Goal: Information Seeking & Learning: Learn about a topic

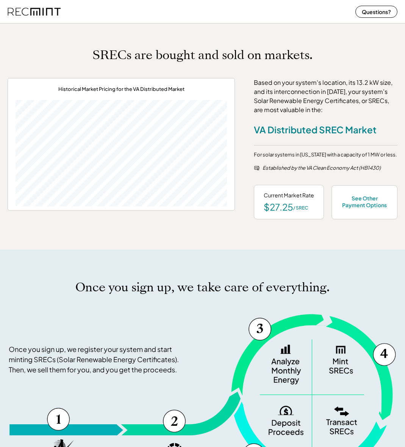
scroll to position [195, 0]
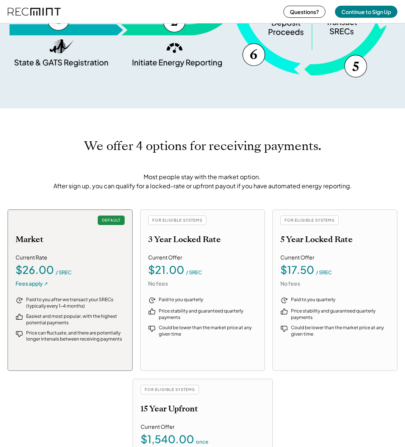
scroll to position [608, 0]
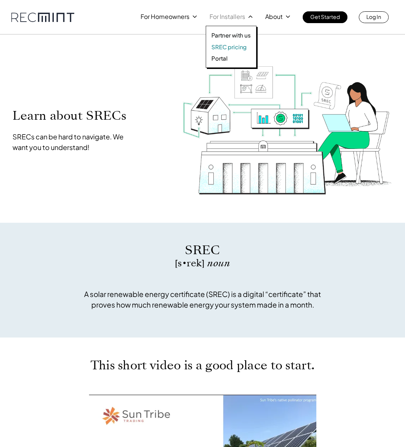
click at [230, 45] on p "SREC pricing" at bounding box center [228, 47] width 35 height 8
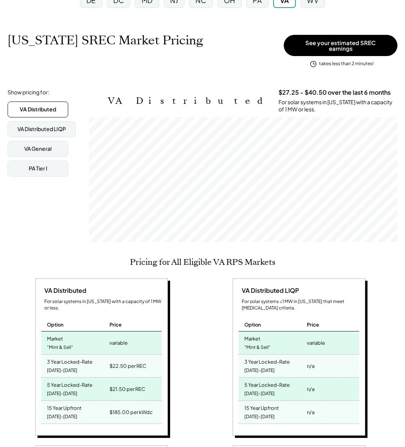
scroll to position [96, 0]
